Goal: Task Accomplishment & Management: Manage account settings

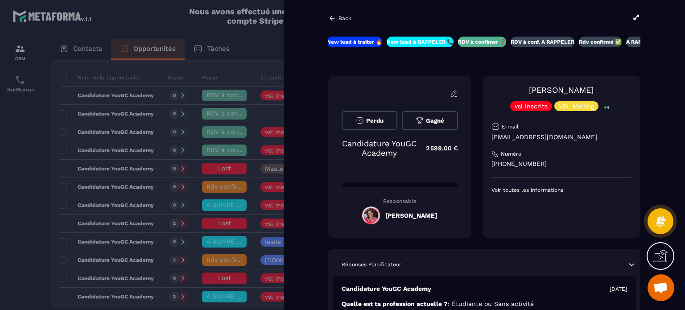
click at [353, 16] on div "Back" at bounding box center [484, 18] width 312 height 10
click at [346, 16] on p "Back" at bounding box center [344, 18] width 13 height 6
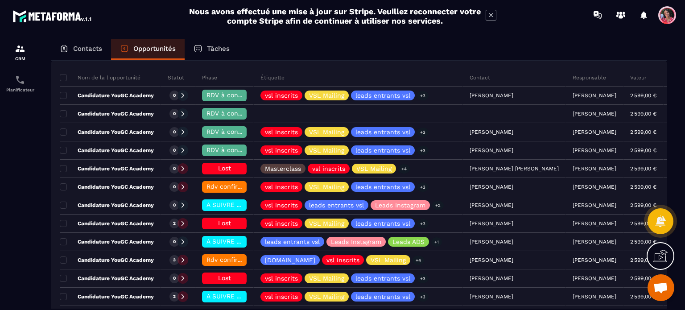
click at [78, 45] on p "Contacts" at bounding box center [87, 49] width 29 height 8
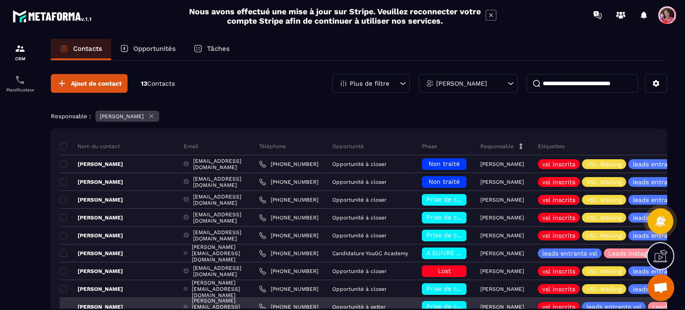
scroll to position [134, 0]
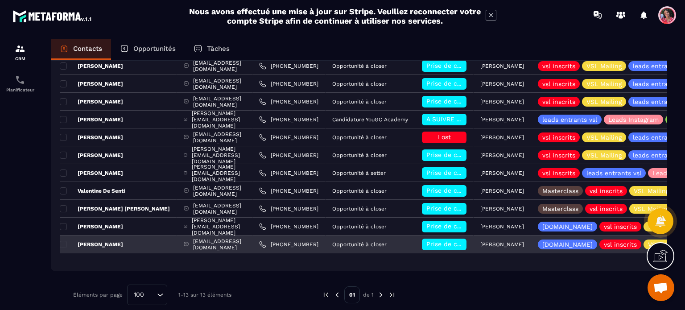
click at [442, 241] on span "Prise de contact effectuée" at bounding box center [467, 243] width 82 height 7
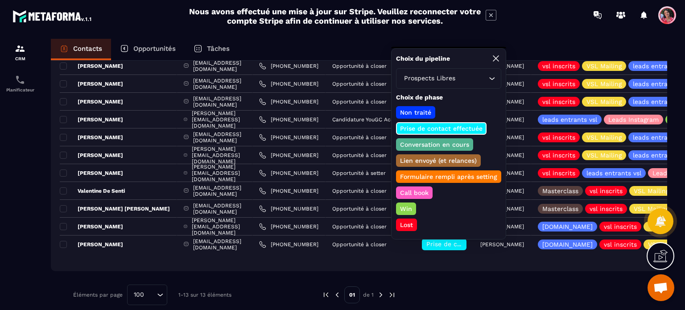
click at [452, 272] on div "Ajout de contact 13 Contacts Plus de filtre [PERSON_NAME] Responsable : [PERSON…" at bounding box center [359, 122] width 616 height 391
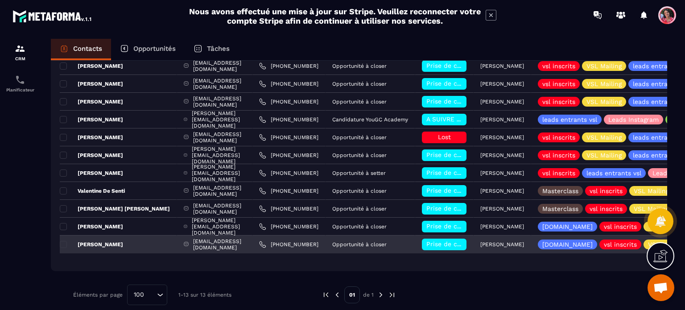
click at [448, 245] on span "Prise de contact effectuée" at bounding box center [467, 243] width 82 height 7
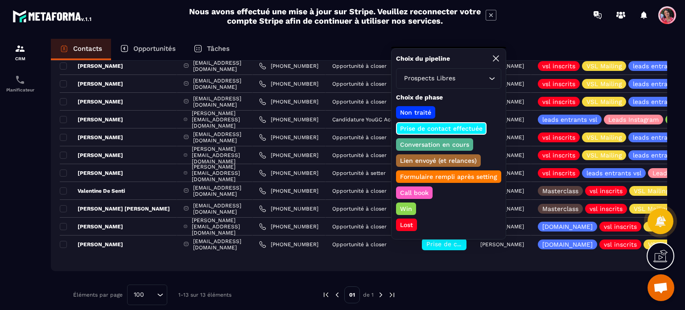
click at [432, 279] on div "Ajout de contact 13 Contacts Plus de filtre [PERSON_NAME] Responsable : [PERSON…" at bounding box center [359, 122] width 616 height 391
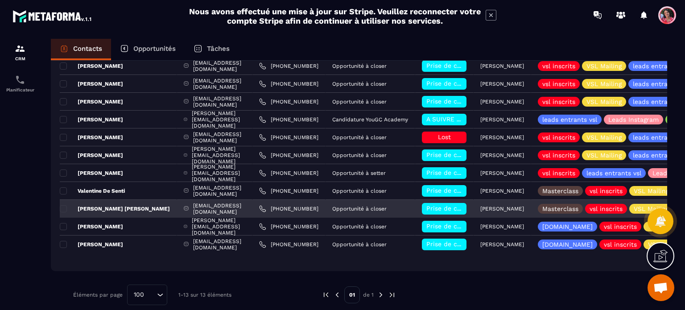
click at [456, 207] on span "Prise de contact effectuée" at bounding box center [467, 208] width 82 height 7
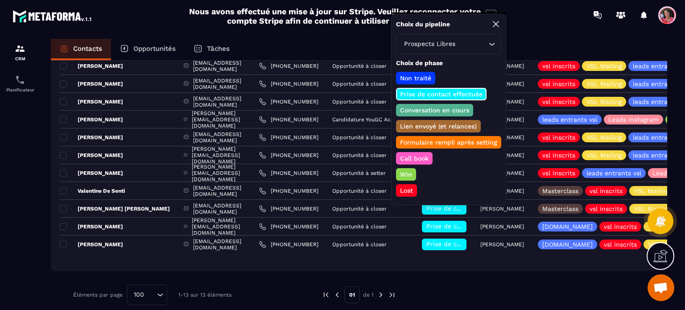
click at [411, 186] on p "Lost" at bounding box center [407, 190] width 16 height 9
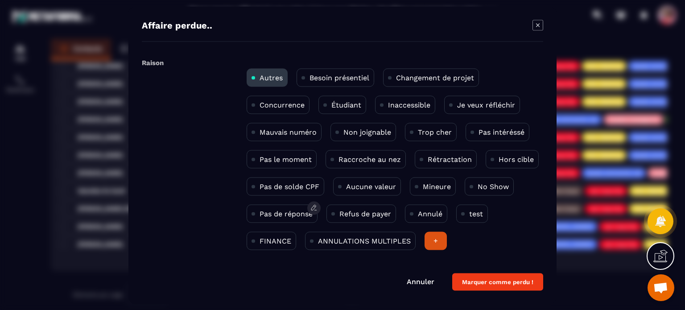
click at [276, 215] on p "Pas de réponse" at bounding box center [286, 213] width 53 height 8
click at [487, 280] on button "Marquer comme perdu !" at bounding box center [497, 281] width 91 height 17
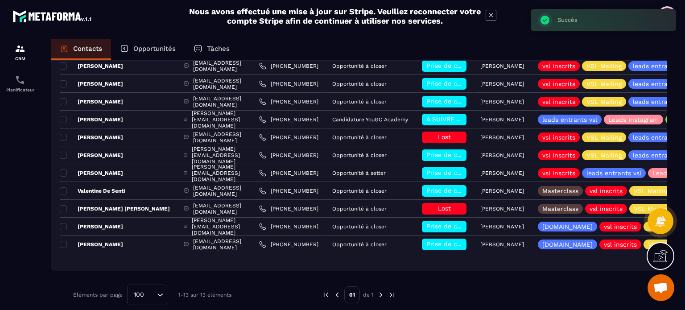
click at [160, 48] on p "Opportunités" at bounding box center [154, 49] width 42 height 8
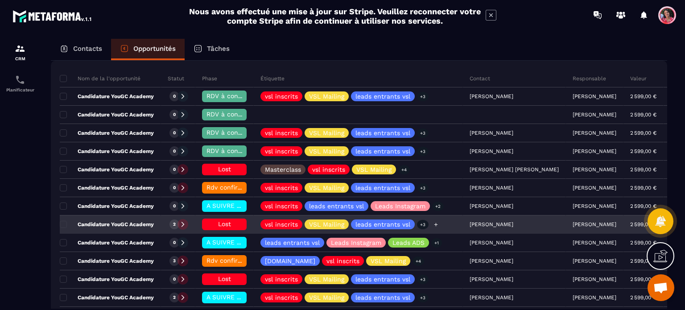
scroll to position [89, 0]
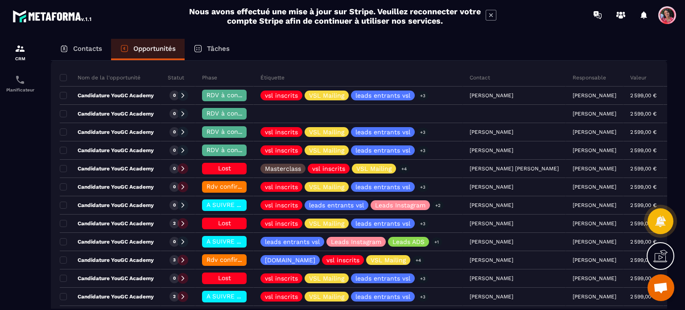
click at [82, 46] on p "Contacts" at bounding box center [87, 49] width 29 height 8
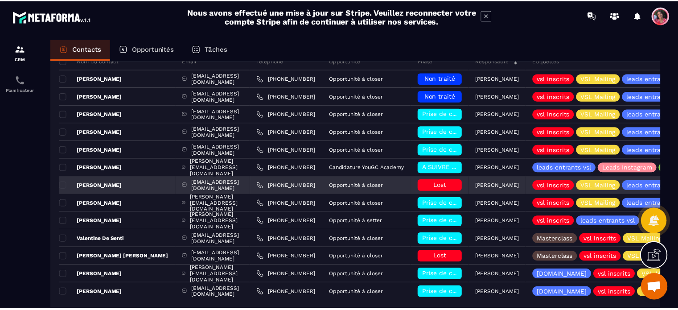
scroll to position [89, 0]
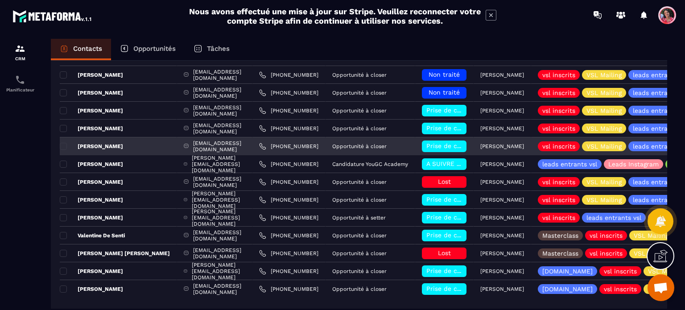
click at [454, 146] on span "Prise de contact effectuée" at bounding box center [467, 145] width 82 height 7
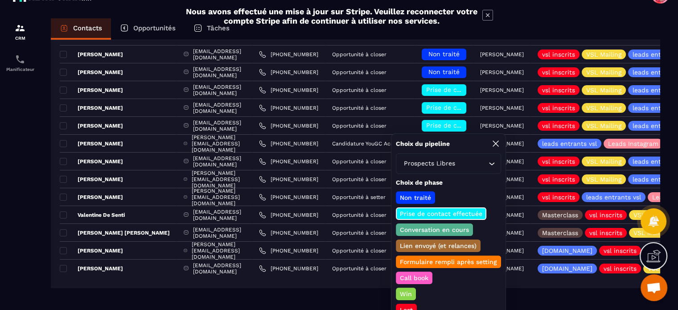
scroll to position [32, 0]
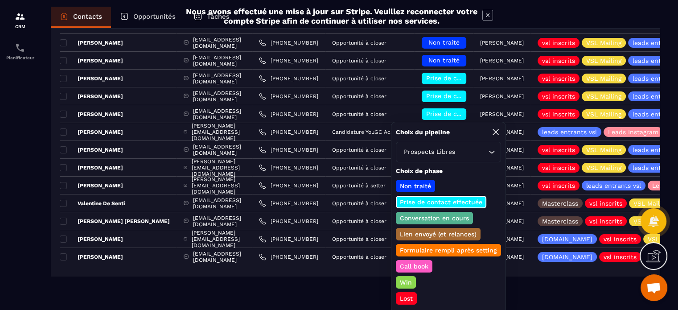
click at [410, 294] on p "Lost" at bounding box center [407, 298] width 16 height 9
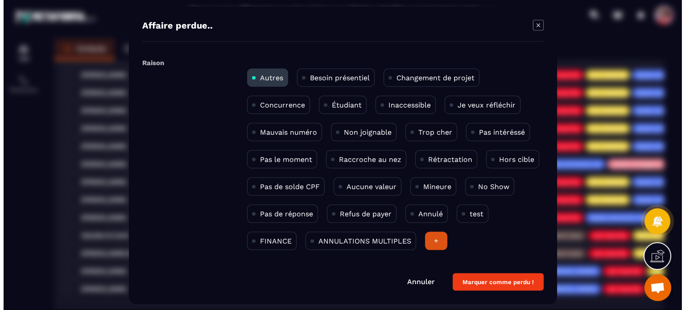
scroll to position [0, 0]
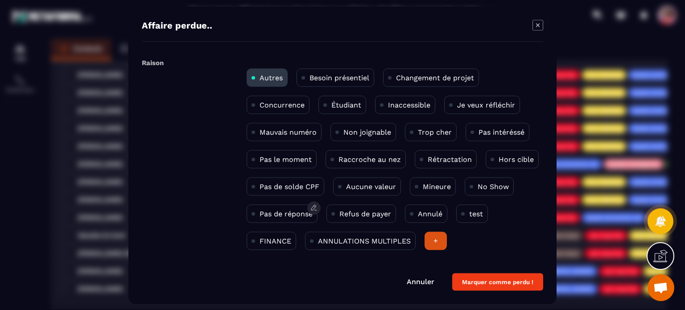
click at [291, 215] on p "Pas de réponse" at bounding box center [286, 213] width 53 height 8
click at [497, 280] on button "Marquer comme perdu !" at bounding box center [497, 281] width 91 height 17
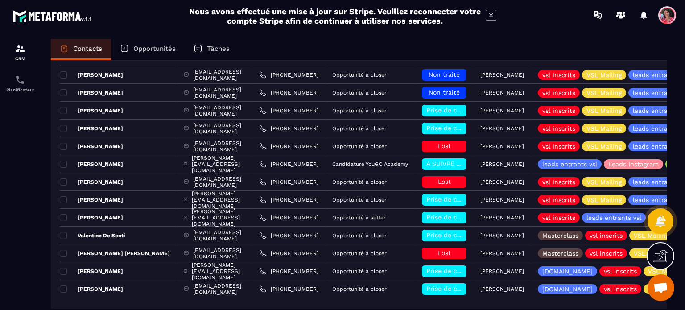
click at [148, 48] on p "Opportunités" at bounding box center [154, 49] width 42 height 8
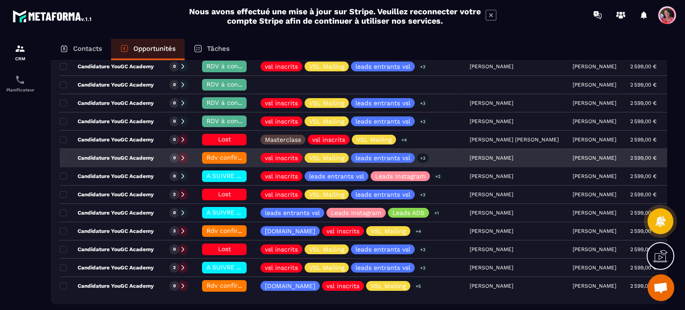
scroll to position [134, 0]
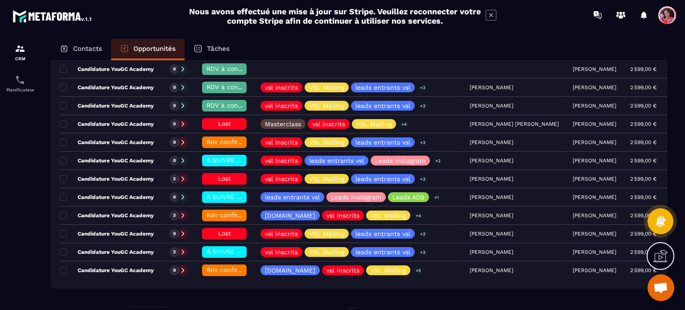
click at [89, 52] on p "Contacts" at bounding box center [87, 49] width 29 height 8
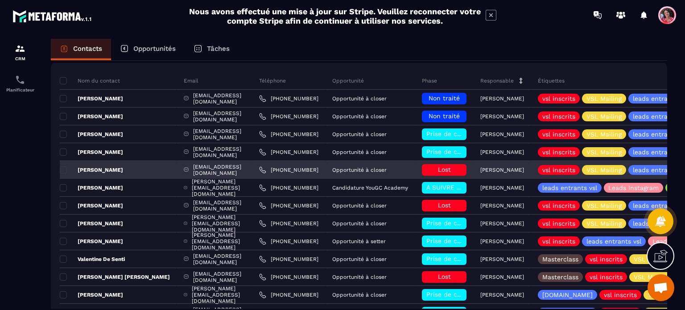
scroll to position [89, 0]
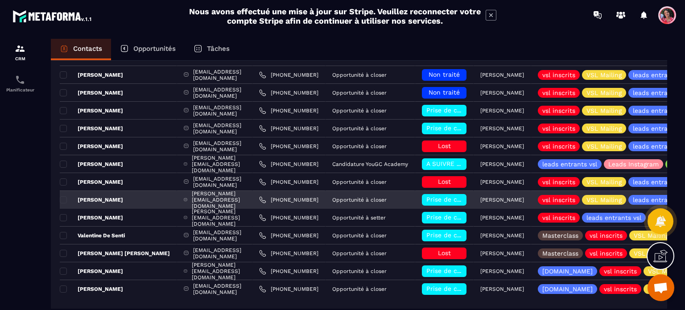
click at [445, 198] on span "Prise de contact effectuée" at bounding box center [467, 199] width 82 height 7
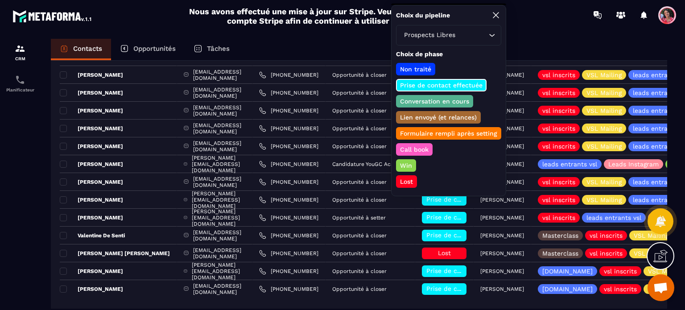
click at [408, 177] on p "Lost" at bounding box center [407, 181] width 16 height 9
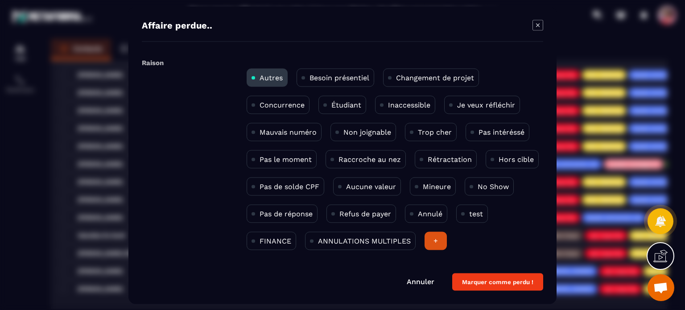
click at [483, 104] on p "Je veux réfléchir" at bounding box center [486, 104] width 58 height 8
click at [476, 280] on button "Marquer comme perdu !" at bounding box center [497, 281] width 91 height 17
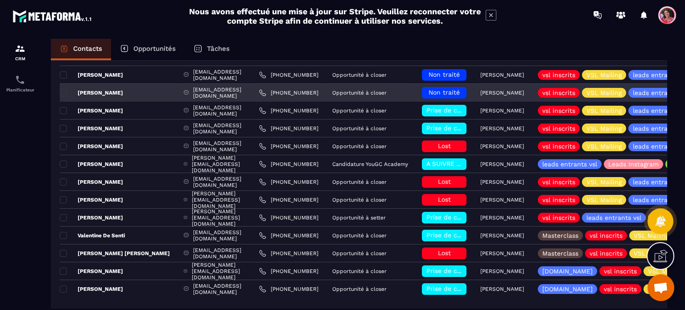
click at [109, 88] on div "[PERSON_NAME]" at bounding box center [118, 93] width 117 height 18
